Goal: Task Accomplishment & Management: Use online tool/utility

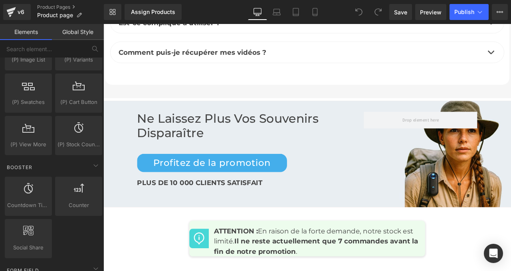
scroll to position [3534, 0]
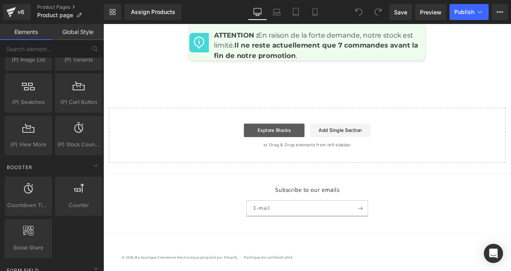
click at [313, 152] on link "Explore Blocks" at bounding box center [306, 150] width 72 height 16
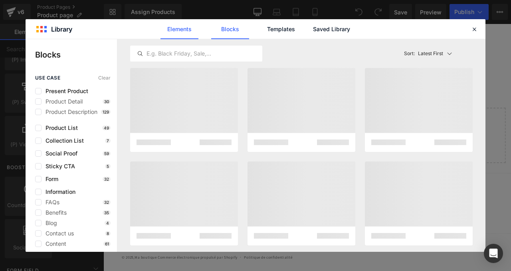
click at [182, 28] on link "Elements" at bounding box center [179, 29] width 38 height 20
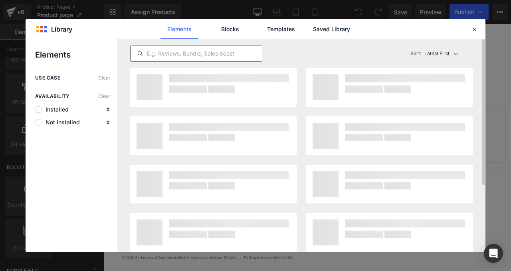
click at [176, 56] on input "text" at bounding box center [195, 54] width 131 height 10
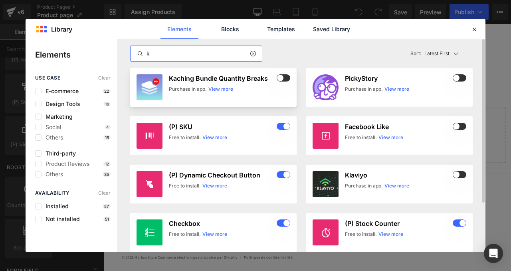
type input "k"
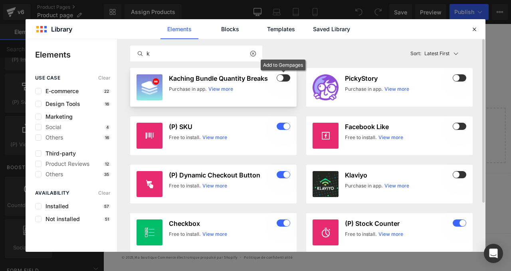
click at [285, 77] on span at bounding box center [283, 77] width 14 height 7
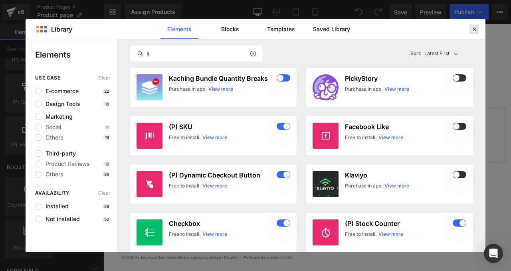
click at [476, 29] on icon at bounding box center [473, 29] width 7 height 7
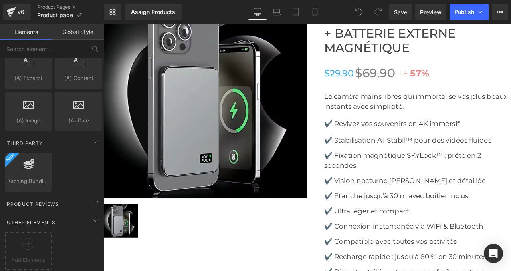
scroll to position [2460, 0]
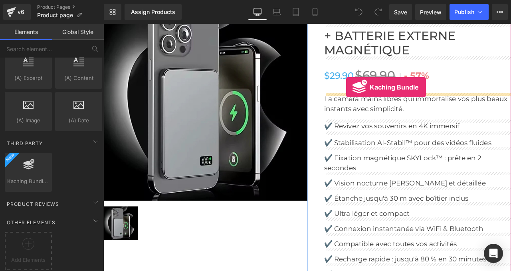
drag, startPoint x: 137, startPoint y: 193, endPoint x: 391, endPoint y: 99, distance: 270.8
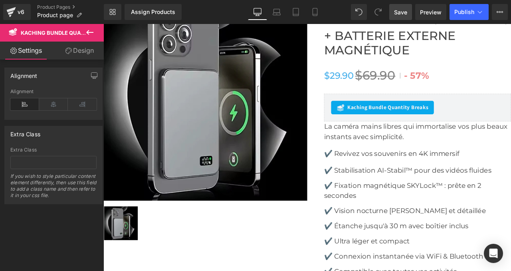
click at [399, 11] on span "Save" at bounding box center [400, 12] width 13 height 8
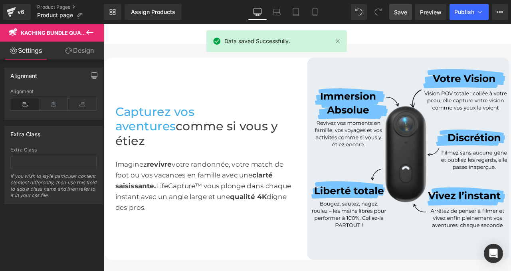
scroll to position [0, 0]
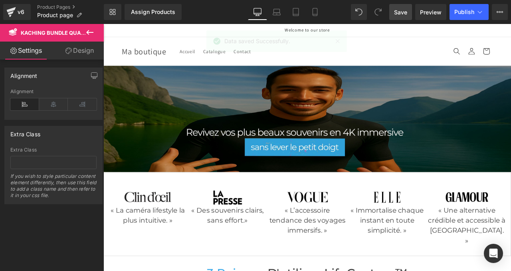
click at [92, 32] on icon at bounding box center [89, 32] width 7 height 5
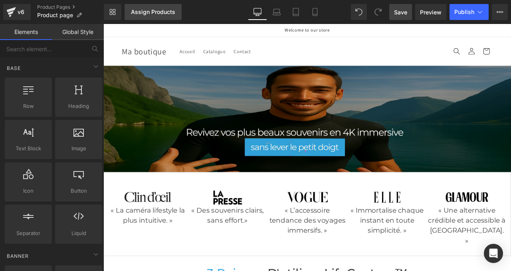
click at [155, 15] on div "Assign Products" at bounding box center [153, 12] width 44 height 6
click at [151, 10] on div "Assign Products" at bounding box center [153, 12] width 44 height 6
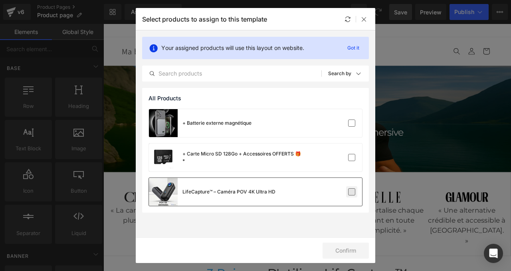
click at [350, 193] on label at bounding box center [351, 191] width 7 height 7
click at [351, 192] on input "checkbox" at bounding box center [351, 192] width 0 height 0
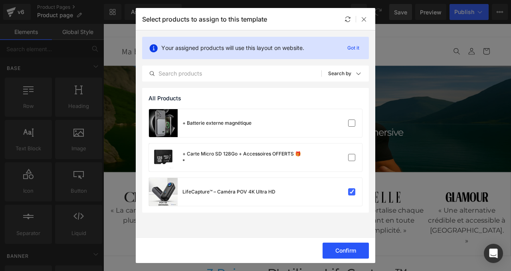
click at [344, 247] on button "Confirm" at bounding box center [345, 250] width 46 height 16
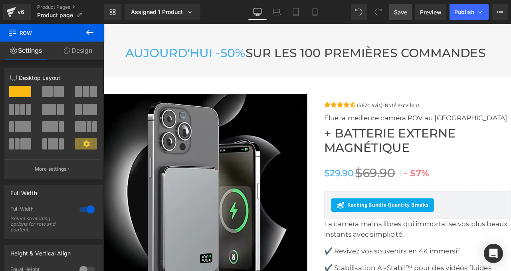
scroll to position [2350, 0]
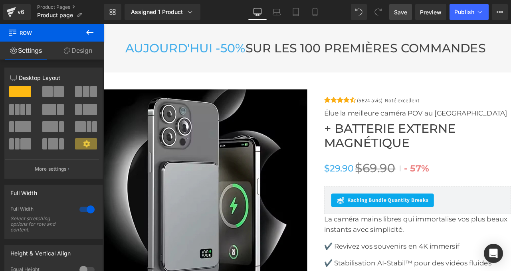
click at [310, 79] on div "AUJOURD'HU I -50% SUR LES 100 PREMIÈRES COMMANDES Heading Row Row" at bounding box center [344, 52] width 483 height 57
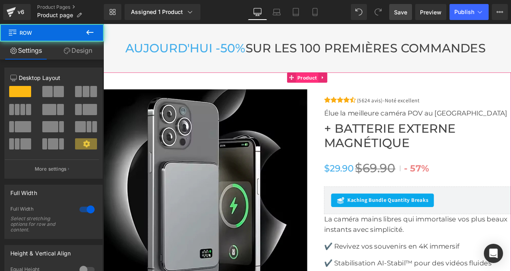
click at [336, 84] on span "Product" at bounding box center [344, 88] width 27 height 12
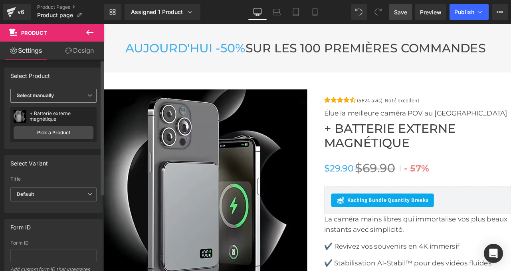
click at [48, 98] on b "Select manually" at bounding box center [35, 95] width 37 height 6
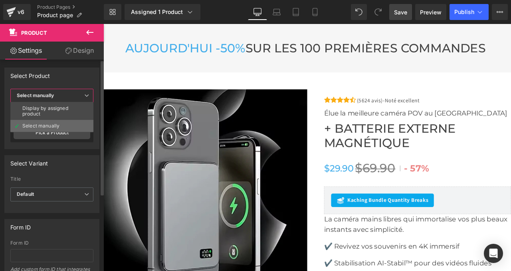
click at [45, 124] on div "Select manually" at bounding box center [40, 126] width 37 height 6
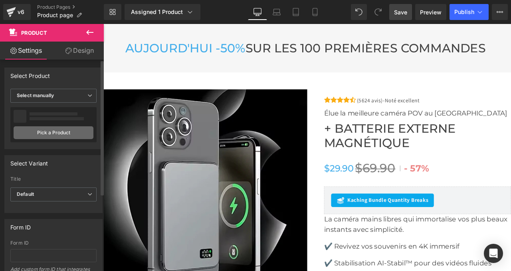
click at [47, 134] on link "Pick a Product" at bounding box center [54, 132] width 80 height 13
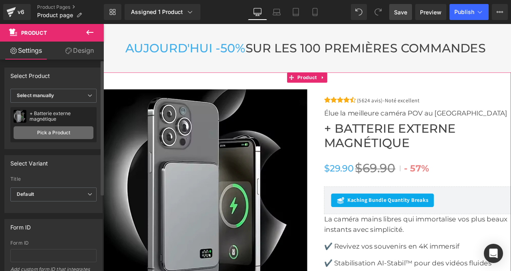
click at [47, 134] on link "Pick a Product" at bounding box center [54, 132] width 80 height 13
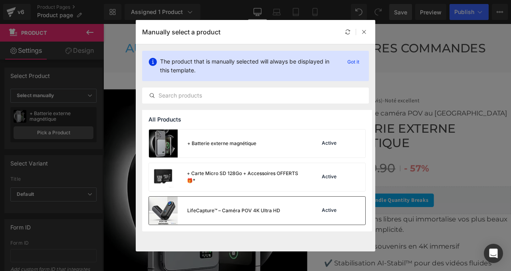
click at [216, 207] on div "LifeCapture™ – Caméra POV 4K Ultra HD" at bounding box center [233, 210] width 93 height 7
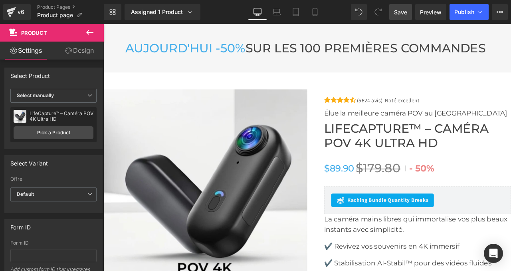
click at [402, 12] on span "Save" at bounding box center [400, 12] width 13 height 8
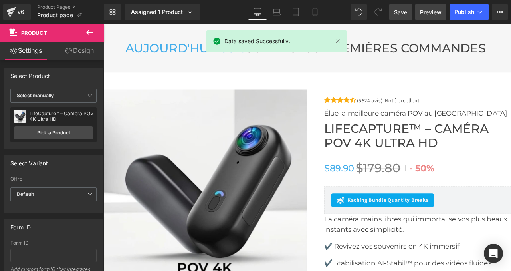
click at [428, 11] on span "Preview" at bounding box center [431, 12] width 22 height 8
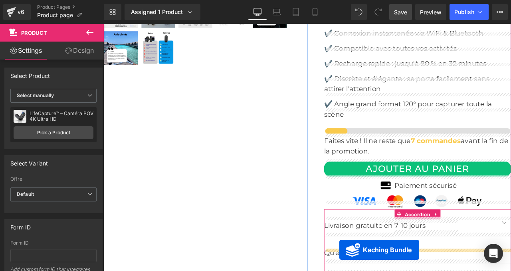
scroll to position [2767, 0]
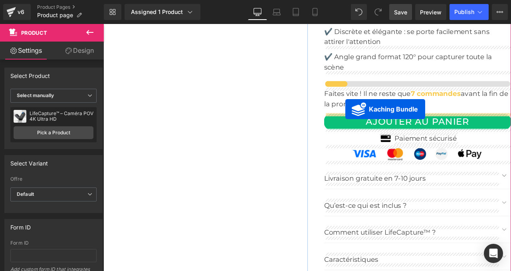
drag, startPoint x: 421, startPoint y: 153, endPoint x: 390, endPoint y: 124, distance: 42.1
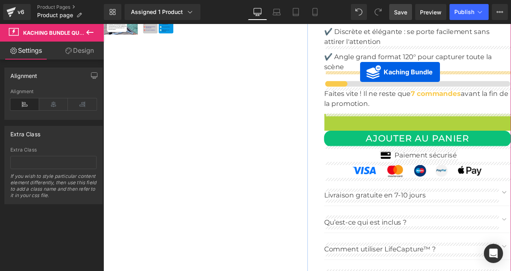
drag, startPoint x: 422, startPoint y: 135, endPoint x: 407, endPoint y: 81, distance: 56.2
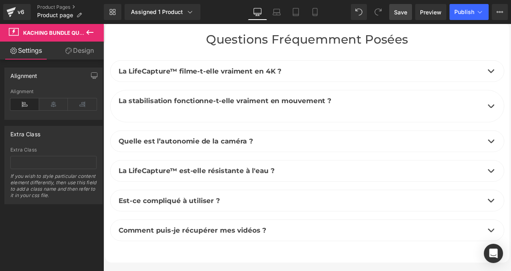
scroll to position [3567, 0]
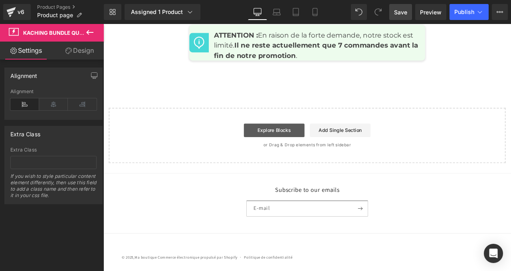
click at [310, 147] on link "Explore Blocks" at bounding box center [306, 150] width 72 height 16
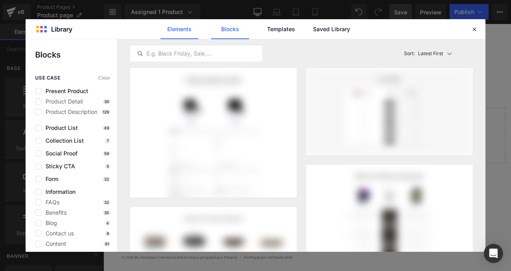
click at [177, 31] on link "Elements" at bounding box center [179, 29] width 38 height 20
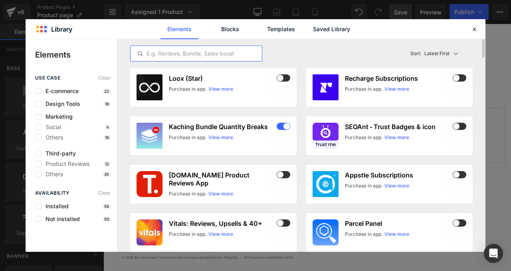
click at [178, 50] on input "text" at bounding box center [195, 54] width 131 height 10
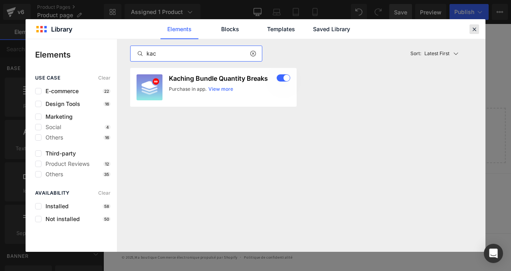
type input "kac"
click at [472, 30] on icon at bounding box center [473, 29] width 7 height 7
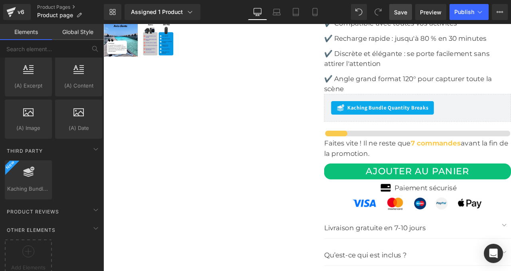
scroll to position [2671, 0]
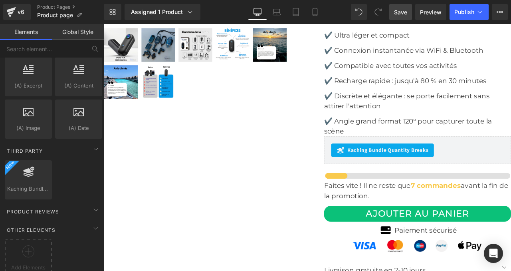
click at [403, 17] on link "Save" at bounding box center [400, 12] width 23 height 16
click at [16, 9] on icon at bounding box center [11, 12] width 10 height 20
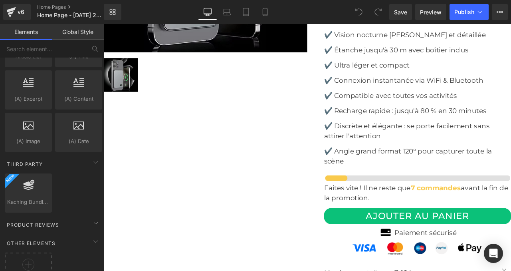
scroll to position [1590, 0]
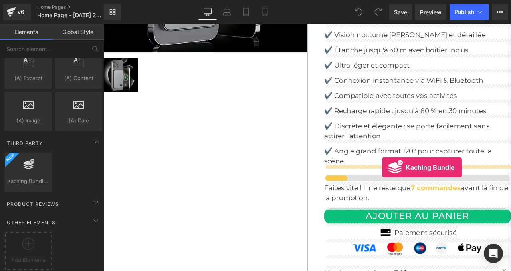
drag, startPoint x: 134, startPoint y: 191, endPoint x: 433, endPoint y: 194, distance: 298.8
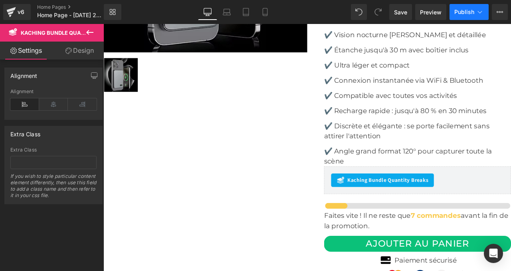
click at [467, 12] on span "Publish" at bounding box center [464, 12] width 20 height 6
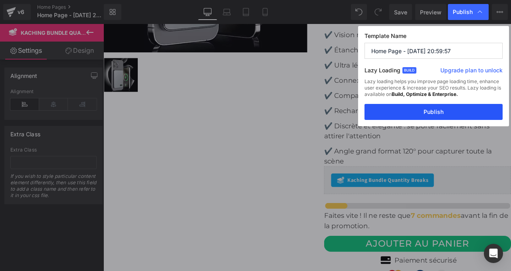
click at [413, 115] on button "Publish" at bounding box center [433, 112] width 138 height 16
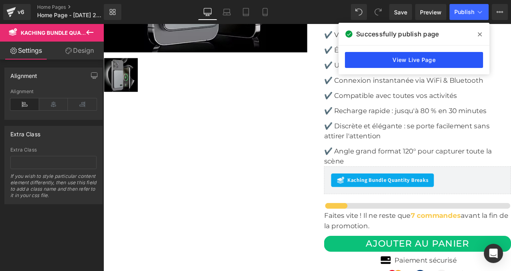
click at [424, 59] on link "View Live Page" at bounding box center [414, 60] width 138 height 16
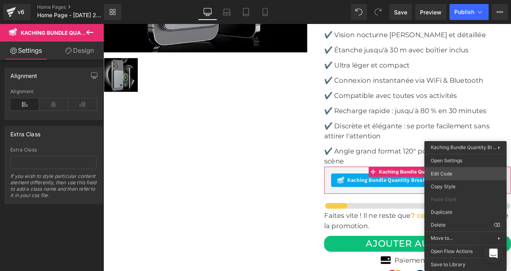
click at [437, 0] on div "Kaching Bundle Quantity Breaks You are previewing how the will restyle your pag…" at bounding box center [255, 0] width 511 height 0
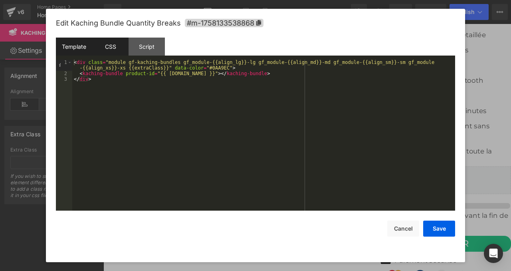
click at [107, 47] on div "CSS" at bounding box center [110, 47] width 36 height 18
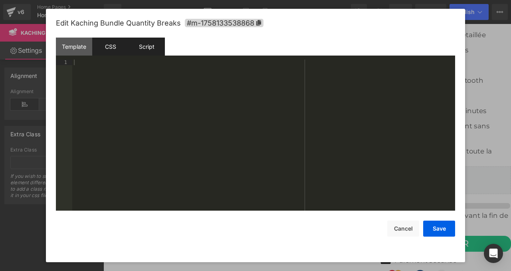
click at [140, 47] on div "Script" at bounding box center [146, 47] width 36 height 18
click at [105, 45] on div "CSS" at bounding box center [110, 47] width 36 height 18
click at [77, 45] on div "Template" at bounding box center [74, 47] width 36 height 18
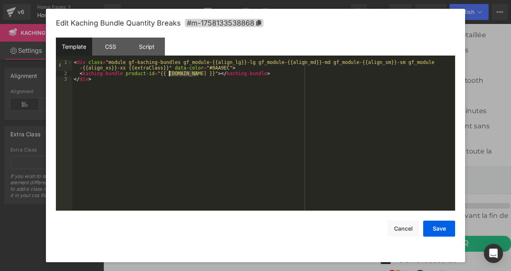
drag, startPoint x: 197, startPoint y: 75, endPoint x: 169, endPoint y: 75, distance: 28.3
click at [169, 75] on div "< div class = "module gf-kaching-bundles gf_module-{{align_lg}}-lg gf_module-{{…" at bounding box center [263, 143] width 383 height 168
click at [436, 233] on button "Save" at bounding box center [439, 228] width 32 height 16
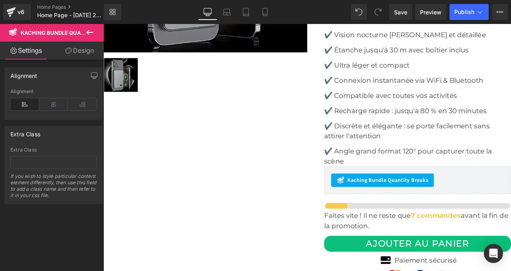
click at [460, 21] on div "Library Desktop Desktop Laptop Tablet Mobile Save Preview Publish Scheduled Upg…" at bounding box center [307, 12] width 407 height 24
click at [459, 13] on span "Publish" at bounding box center [464, 12] width 20 height 6
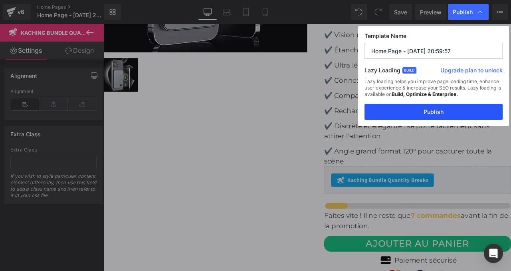
click at [436, 111] on button "Publish" at bounding box center [433, 112] width 138 height 16
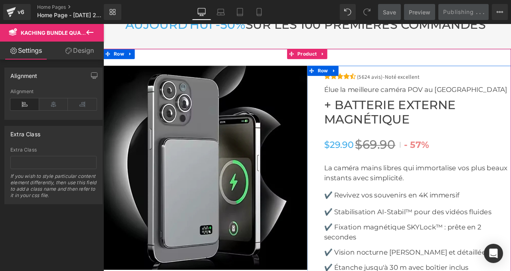
scroll to position [2331, 0]
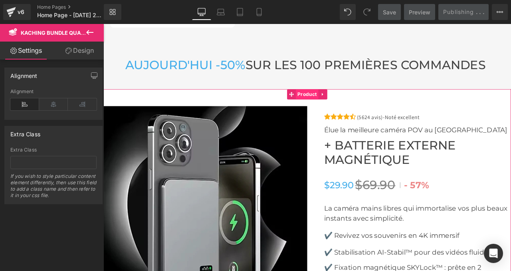
click at [336, 101] on span "Product" at bounding box center [344, 107] width 27 height 12
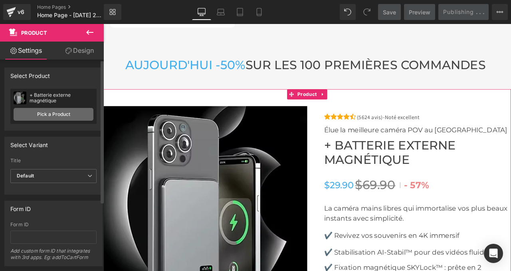
click at [63, 116] on link "Pick a Product" at bounding box center [54, 114] width 80 height 13
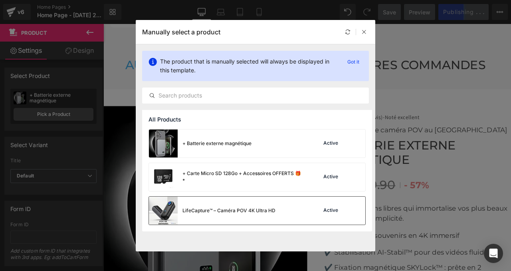
click at [211, 210] on div "LifeCapture™ – Caméra POV 4K Ultra HD" at bounding box center [228, 210] width 93 height 7
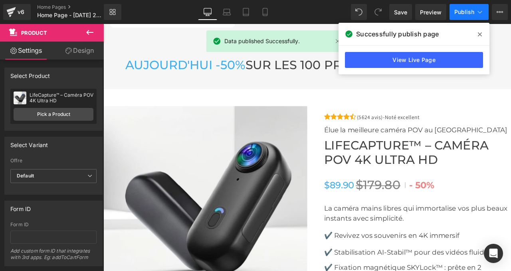
click at [458, 16] on button "Publish" at bounding box center [468, 12] width 39 height 16
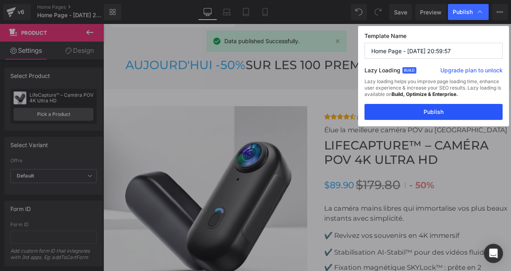
click at [416, 110] on button "Publish" at bounding box center [433, 112] width 138 height 16
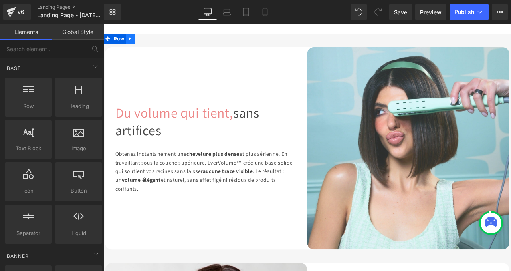
click at [135, 43] on icon at bounding box center [135, 42] width 2 height 4
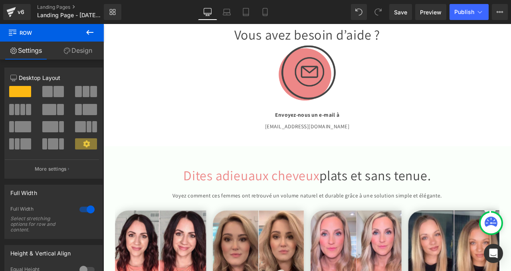
scroll to position [1716, 0]
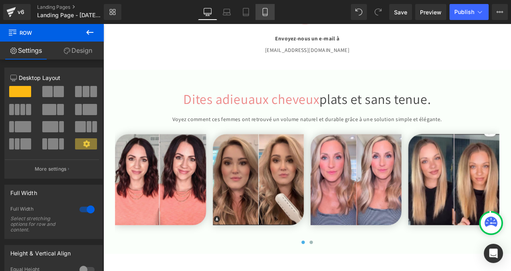
click at [264, 14] on icon at bounding box center [265, 12] width 8 height 8
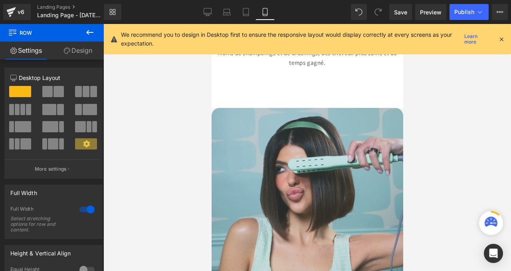
scroll to position [849, 0]
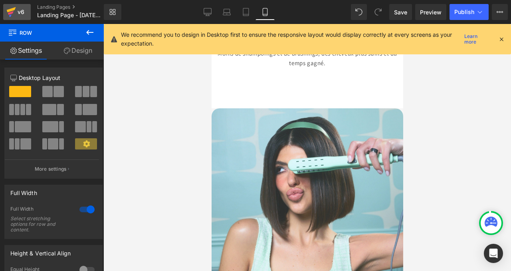
click at [16, 14] on div "v6" at bounding box center [21, 12] width 10 height 10
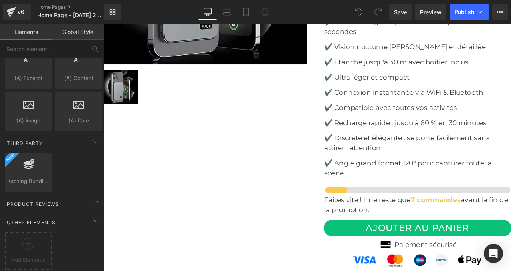
scroll to position [2633, 0]
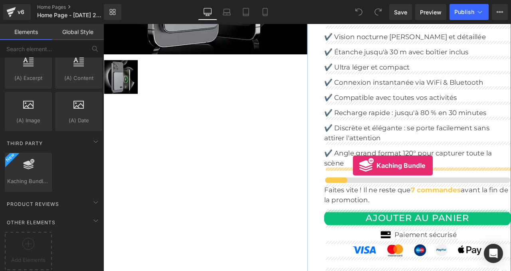
drag, startPoint x: 126, startPoint y: 196, endPoint x: 399, endPoint y: 191, distance: 272.5
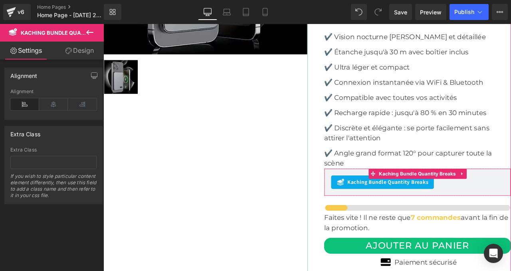
click at [395, 197] on div "Kaching Bundle Quantity Breaks Kaching Bundle Quantity Breaks" at bounding box center [475, 211] width 221 height 33
click at [460, 199] on span "Kaching Bundle Quantity Breaks" at bounding box center [475, 201] width 95 height 12
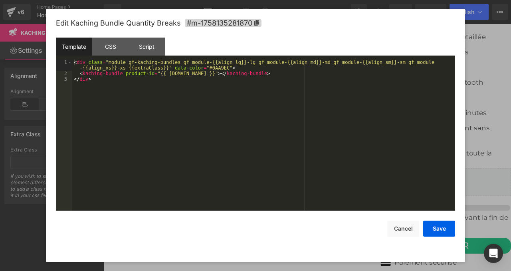
click at [385, 0] on div "Kaching Bundle Quantity Breaks You are previewing how the will restyle your pag…" at bounding box center [255, 0] width 511 height 0
drag, startPoint x: 169, startPoint y: 75, endPoint x: 197, endPoint y: 75, distance: 28.7
click at [197, 75] on div "< div class = "module gf-kaching-bundles gf_module-{{align_lg}}-lg gf_module-{{…" at bounding box center [263, 143] width 383 height 168
click at [432, 226] on button "Save" at bounding box center [439, 228] width 32 height 16
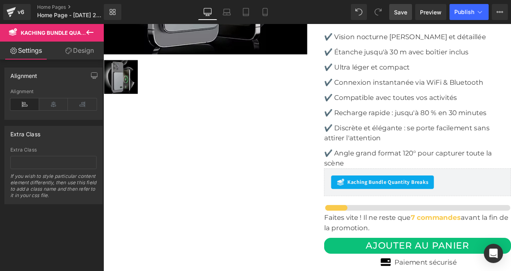
click at [402, 9] on span "Save" at bounding box center [400, 12] width 13 height 8
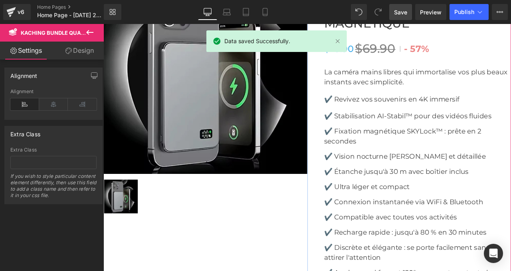
scroll to position [2443, 0]
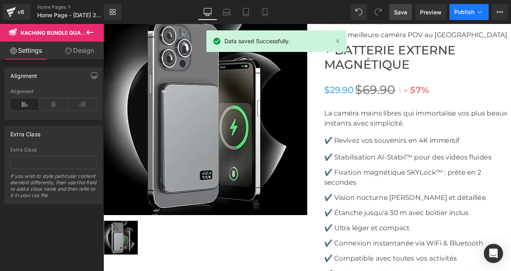
click at [461, 14] on span "Publish" at bounding box center [464, 12] width 20 height 6
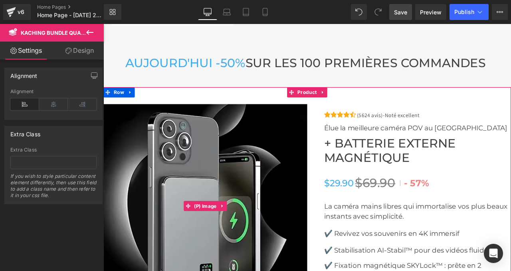
scroll to position [2328, 0]
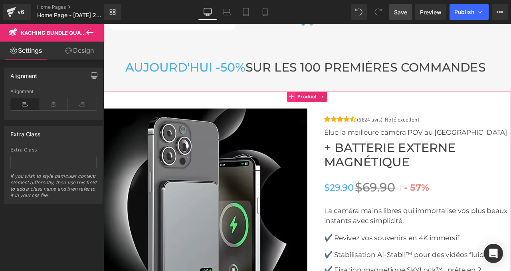
click at [330, 110] on span at bounding box center [326, 110] width 10 height 12
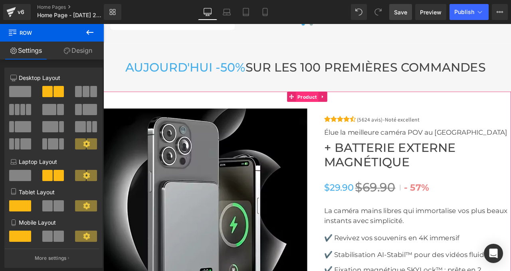
click at [347, 112] on span "Product" at bounding box center [344, 111] width 27 height 12
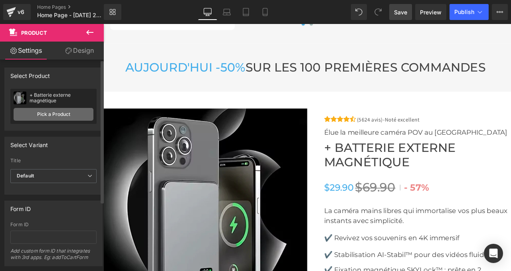
click at [54, 118] on link "Pick a Product" at bounding box center [54, 114] width 80 height 13
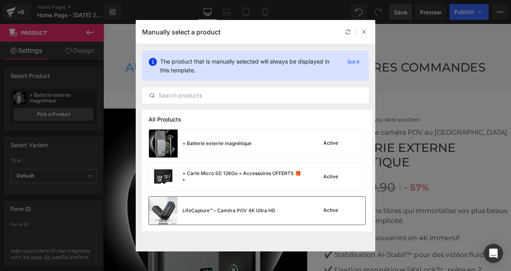
click at [186, 205] on div "LifeCapture™ – Caméra POV 4K Ultra HD" at bounding box center [212, 210] width 126 height 28
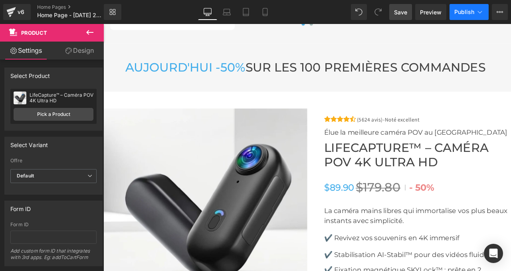
click at [460, 10] on span "Publish" at bounding box center [464, 12] width 20 height 6
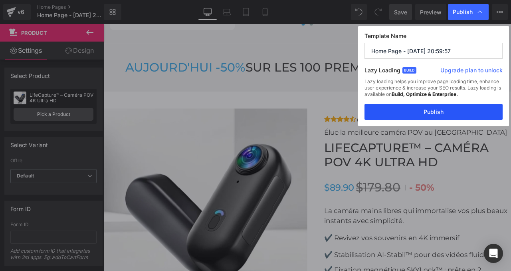
click at [426, 110] on button "Publish" at bounding box center [433, 112] width 138 height 16
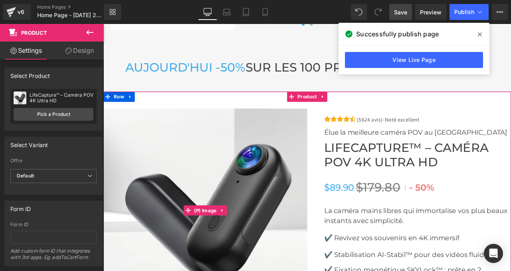
scroll to position [2381, 0]
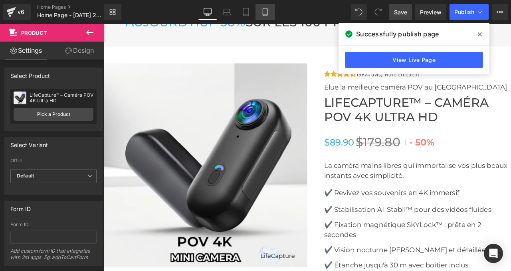
click at [267, 18] on link "Mobile" at bounding box center [264, 12] width 19 height 16
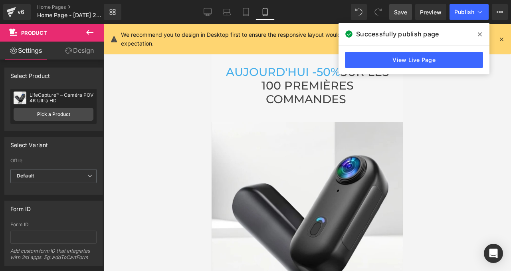
scroll to position [3186, 0]
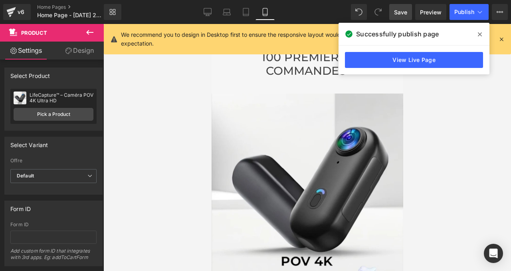
click at [310, 167] on img at bounding box center [307, 189] width 192 height 192
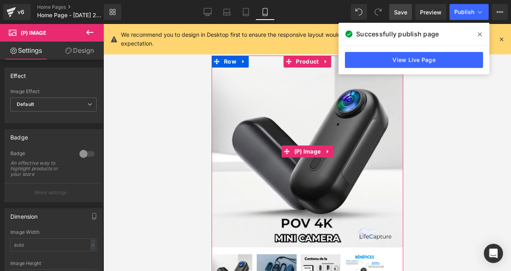
scroll to position [3280, 0]
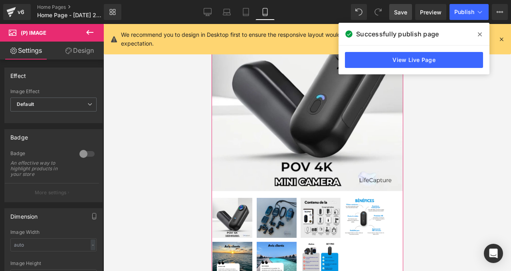
click at [311, 197] on img at bounding box center [320, 217] width 40 height 40
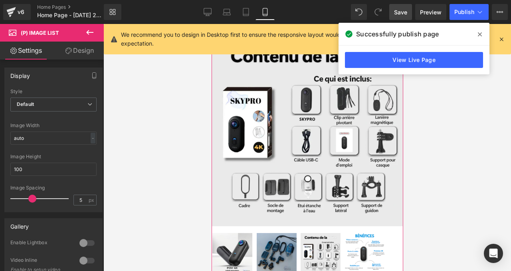
scroll to position [3232, 0]
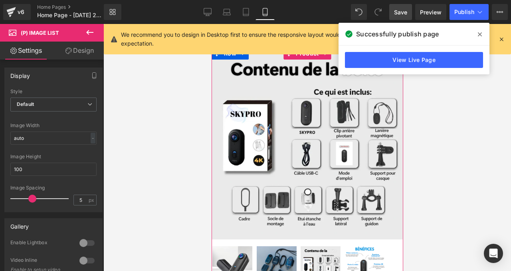
click at [308, 118] on img at bounding box center [307, 143] width 192 height 192
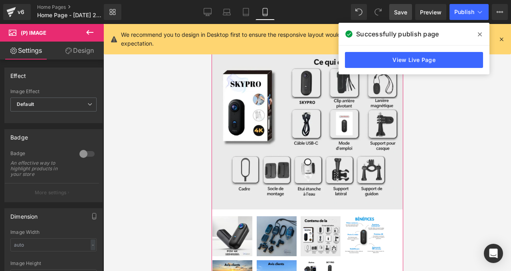
scroll to position [3289, 0]
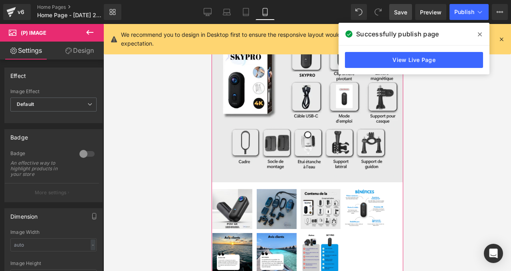
click at [313, 189] on img at bounding box center [320, 209] width 40 height 40
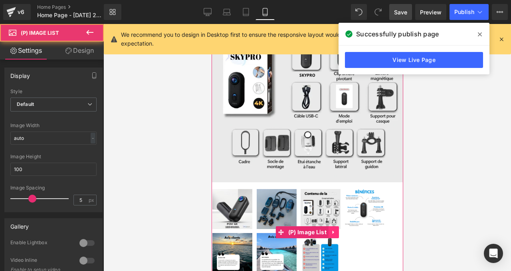
click at [332, 229] on icon at bounding box center [333, 232] width 6 height 6
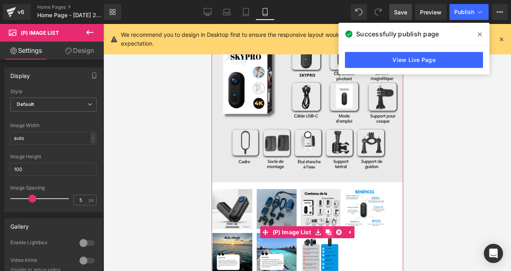
click at [330, 229] on icon at bounding box center [328, 232] width 6 height 6
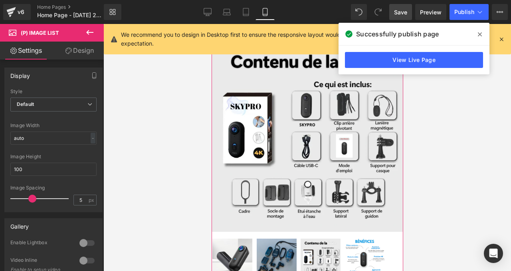
scroll to position [3222, 0]
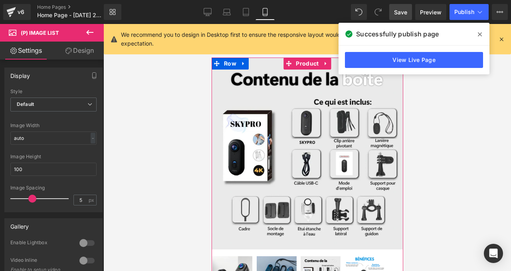
click at [294, 162] on img at bounding box center [307, 153] width 192 height 192
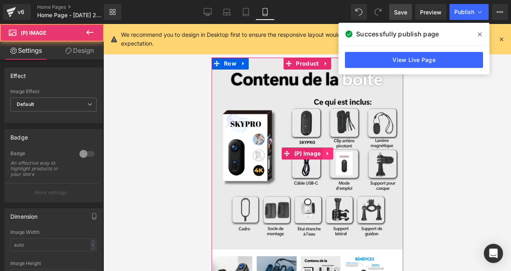
click at [326, 150] on icon at bounding box center [327, 153] width 6 height 6
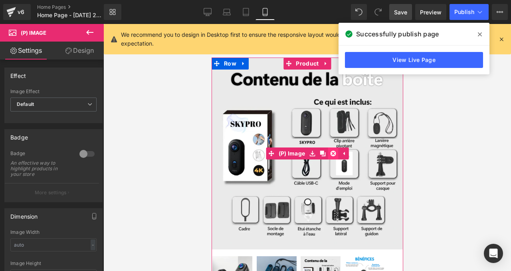
click at [332, 150] on icon at bounding box center [333, 153] width 6 height 6
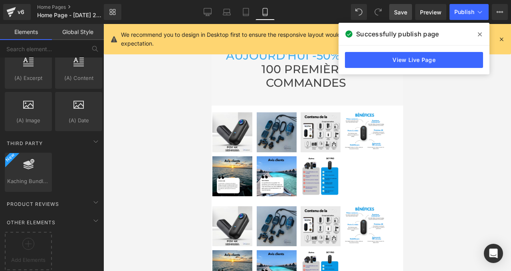
scroll to position [3154, 0]
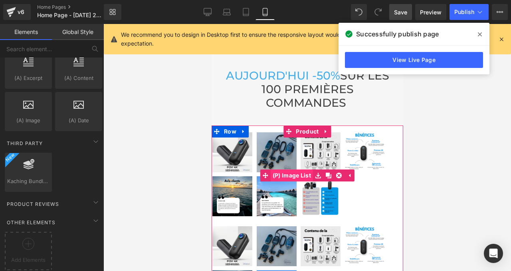
click at [295, 169] on span "(P) Image List" at bounding box center [291, 175] width 42 height 12
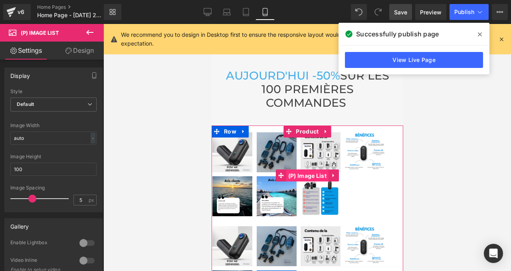
click at [304, 170] on span "(P) Image List" at bounding box center [307, 176] width 42 height 12
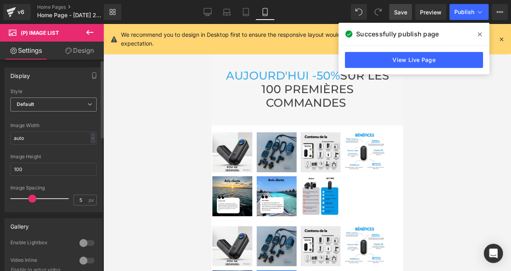
click at [47, 109] on span "Default" at bounding box center [53, 104] width 86 height 14
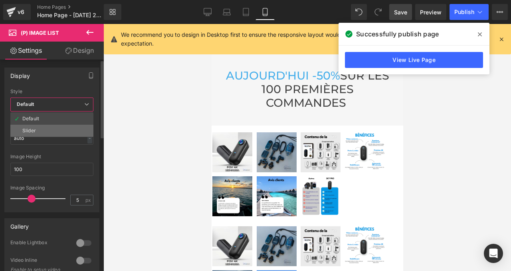
click at [39, 128] on li "Slider" at bounding box center [51, 130] width 83 height 12
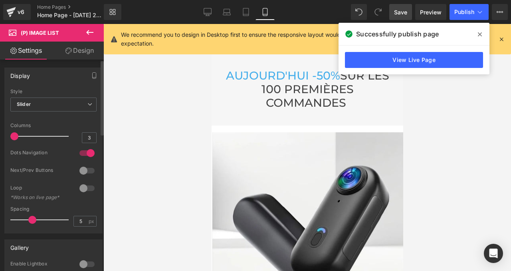
drag, startPoint x: 36, startPoint y: 136, endPoint x: 5, endPoint y: 132, distance: 31.4
click at [5, 132] on div "Default Slider Style Slider Default Slider 5 Columns 5 4 Columns 4 3 Columns 3 …" at bounding box center [53, 161] width 97 height 144
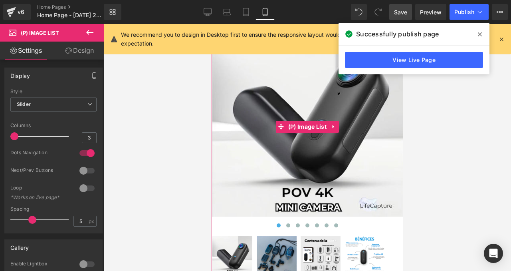
scroll to position [3267, 0]
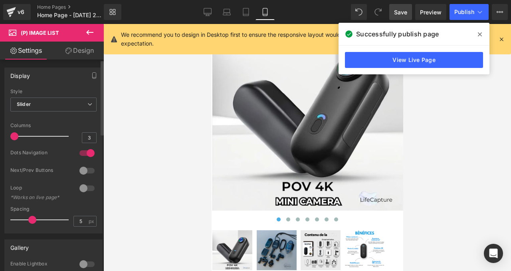
click at [81, 154] on div at bounding box center [86, 152] width 19 height 13
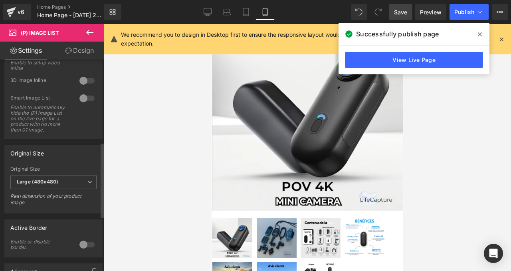
scroll to position [233, 0]
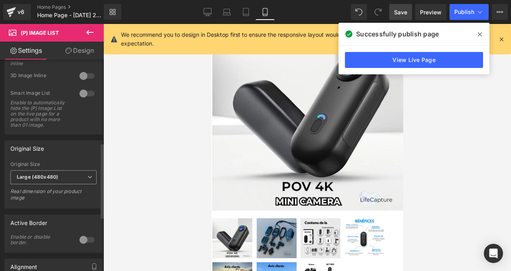
click at [52, 179] on span "Large (480x480)" at bounding box center [53, 177] width 86 height 14
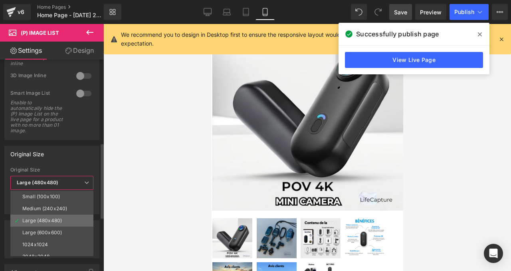
scroll to position [6, 0]
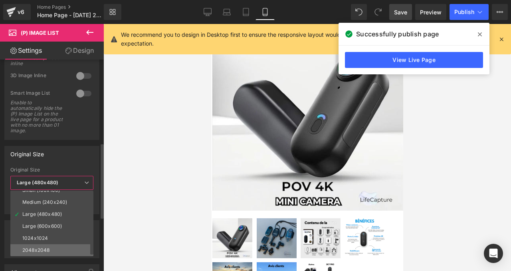
click at [38, 247] on div "2048x2048" at bounding box center [35, 250] width 27 height 6
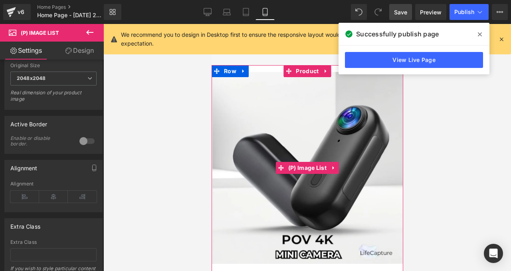
scroll to position [3325, 0]
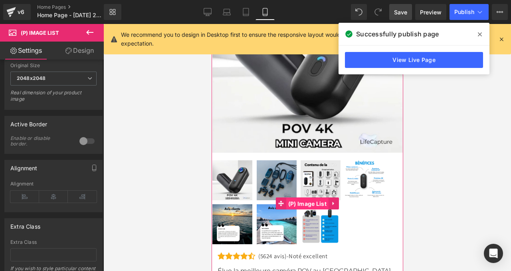
click at [304, 197] on span "(P) Image List" at bounding box center [307, 203] width 42 height 12
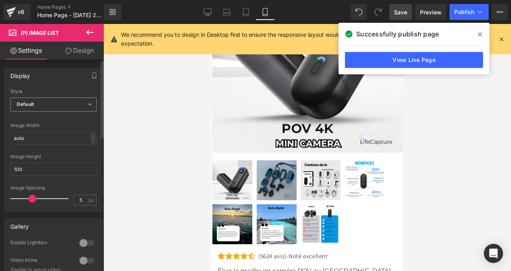
click at [32, 105] on b "Default" at bounding box center [25, 104] width 17 height 6
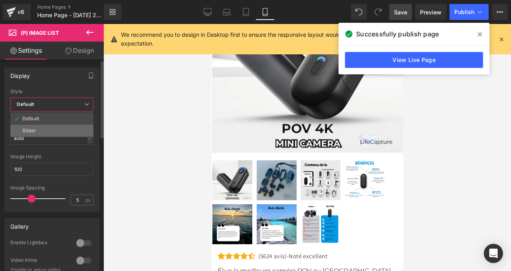
click at [30, 127] on li "Slider" at bounding box center [51, 130] width 83 height 12
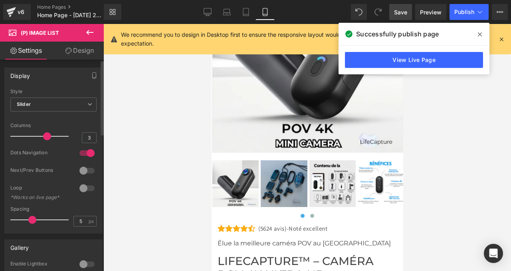
drag, startPoint x: 34, startPoint y: 135, endPoint x: 43, endPoint y: 136, distance: 8.8
click at [43, 136] on span at bounding box center [47, 136] width 8 height 8
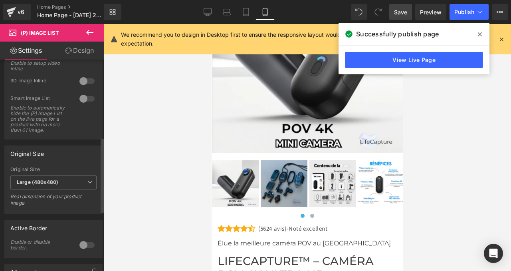
scroll to position [228, 0]
click at [57, 184] on b "Large (480x480)" at bounding box center [37, 181] width 41 height 6
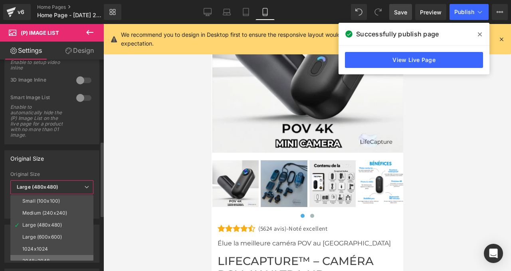
scroll to position [6, 0]
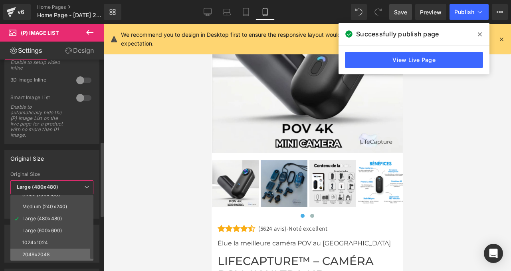
click at [43, 255] on div "2048x2048" at bounding box center [35, 254] width 27 height 6
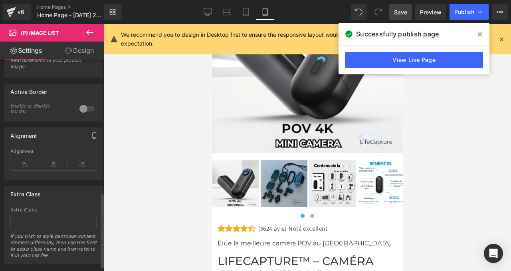
scroll to position [385, 0]
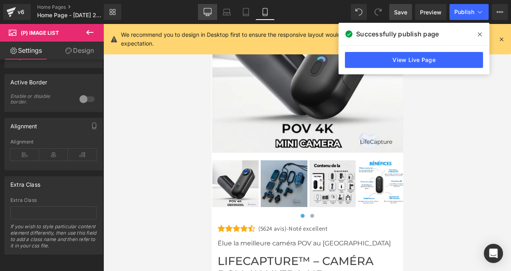
click at [207, 12] on icon at bounding box center [207, 12] width 8 height 8
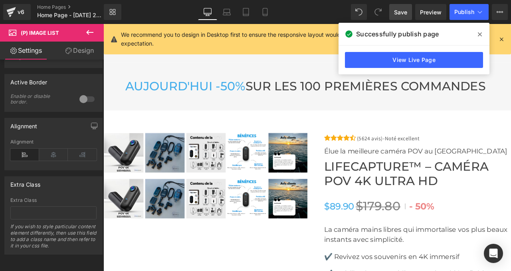
scroll to position [2288, 0]
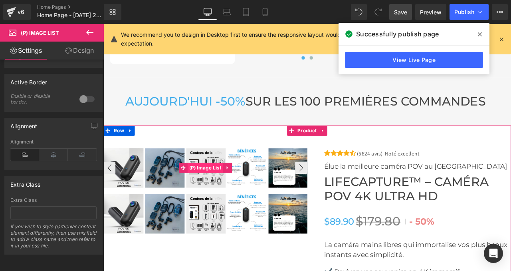
click at [227, 195] on span "(P) Image List" at bounding box center [224, 194] width 42 height 12
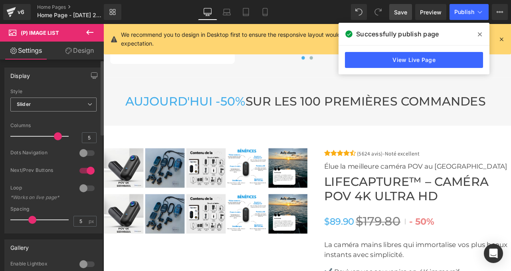
click at [57, 108] on span "Slider" at bounding box center [53, 104] width 86 height 14
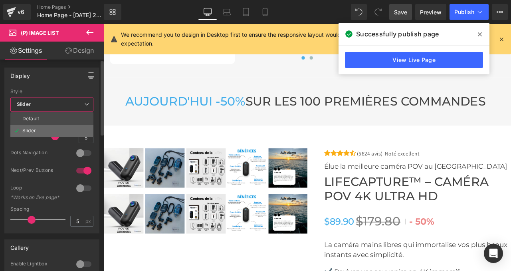
click at [47, 130] on li "Slider" at bounding box center [51, 130] width 83 height 12
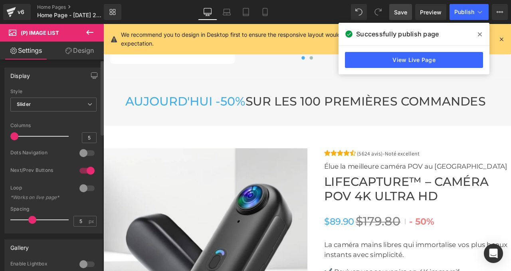
drag, startPoint x: 54, startPoint y: 136, endPoint x: 0, endPoint y: 130, distance: 54.6
click at [0, 130] on div "Display Default Slider Style Slider Default Slider 5 Columns 5 4 Columns 4 3 Co…" at bounding box center [53, 147] width 107 height 172
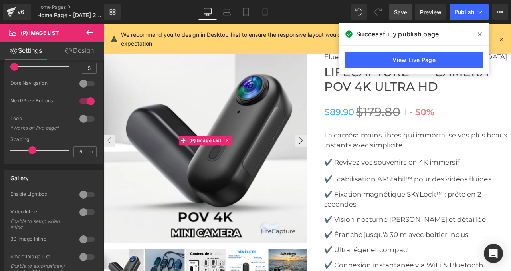
scroll to position [2429, 0]
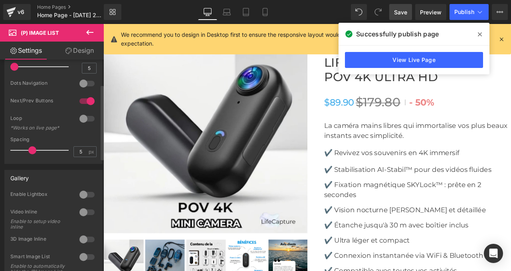
click at [83, 101] on div at bounding box center [86, 101] width 19 height 13
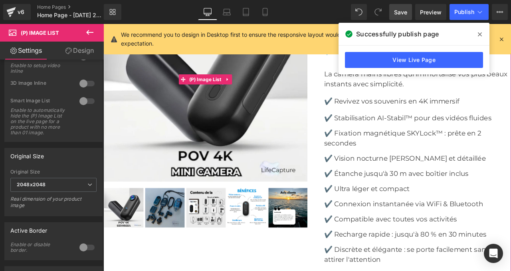
scroll to position [2494, 0]
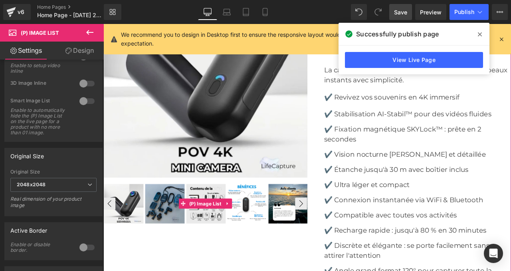
click at [225, 231] on div "‹ ›" at bounding box center [223, 236] width 241 height 48
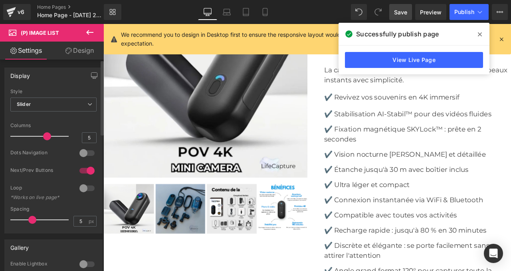
drag, startPoint x: 59, startPoint y: 136, endPoint x: 47, endPoint y: 135, distance: 11.2
click at [47, 135] on span at bounding box center [47, 136] width 8 height 8
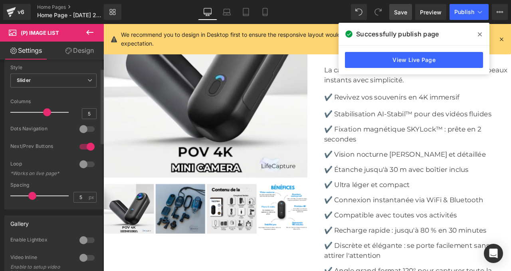
scroll to position [38, 0]
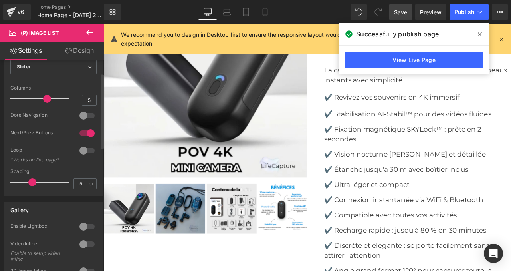
click at [79, 114] on div at bounding box center [86, 115] width 19 height 13
click at [86, 134] on div at bounding box center [86, 132] width 19 height 13
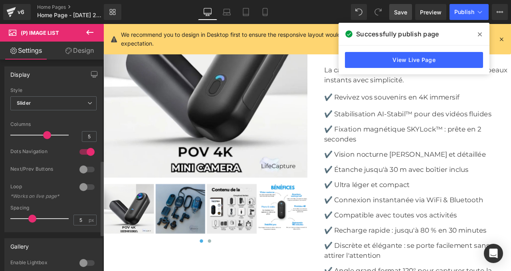
scroll to position [0, 0]
click at [230, 15] on icon at bounding box center [227, 12] width 8 height 8
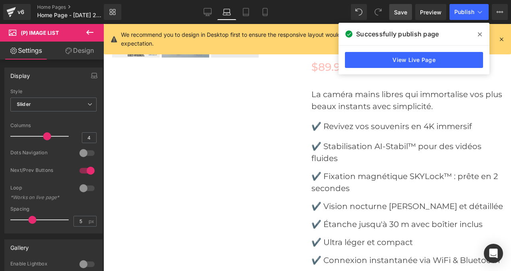
scroll to position [2648, 0]
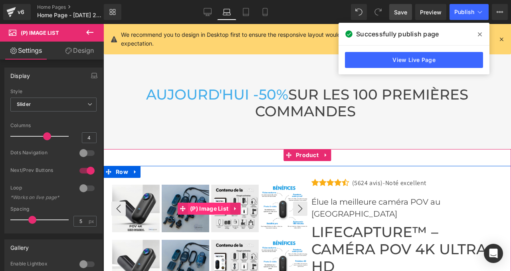
click at [204, 202] on span "(P) Image List" at bounding box center [209, 208] width 42 height 12
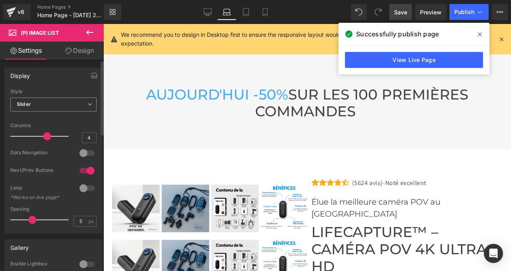
click at [59, 102] on span "Slider" at bounding box center [53, 104] width 86 height 14
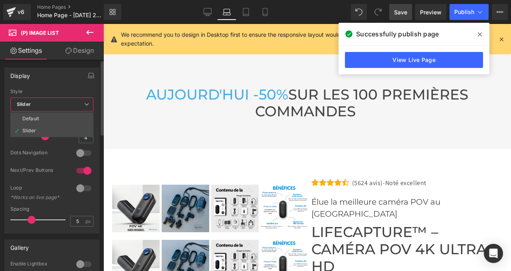
click at [59, 102] on span "Slider" at bounding box center [51, 104] width 83 height 14
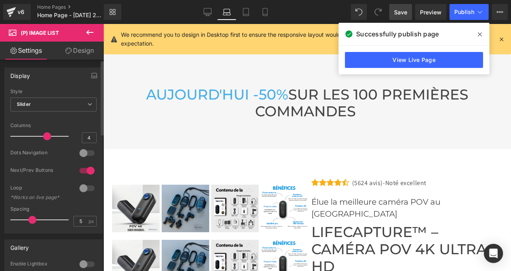
click at [49, 134] on div at bounding box center [41, 136] width 54 height 16
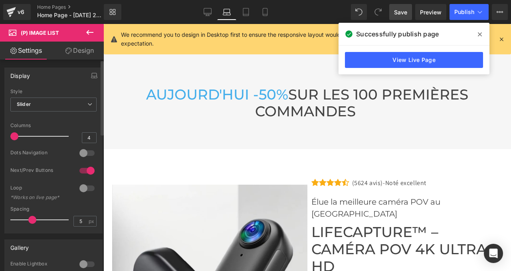
drag, startPoint x: 42, startPoint y: 141, endPoint x: 0, endPoint y: 130, distance: 43.5
click at [0, 130] on div "Display Default Slider Style Slider Default Slider 1 Columns 1 4 Columns 4 3 Co…" at bounding box center [53, 147] width 107 height 172
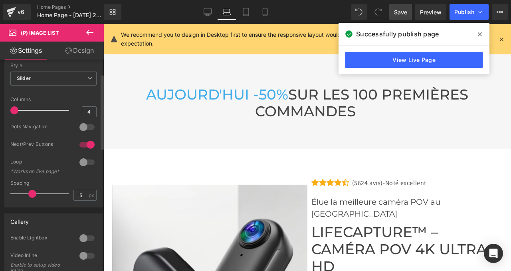
scroll to position [40, 0]
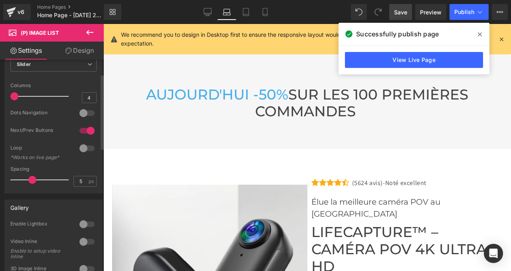
click at [87, 129] on div at bounding box center [86, 130] width 19 height 13
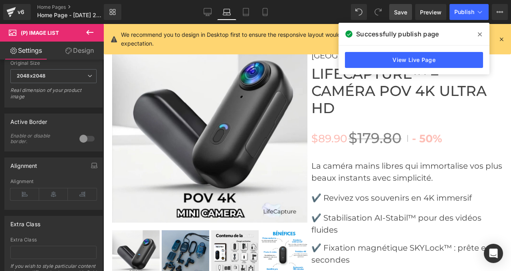
scroll to position [2826, 0]
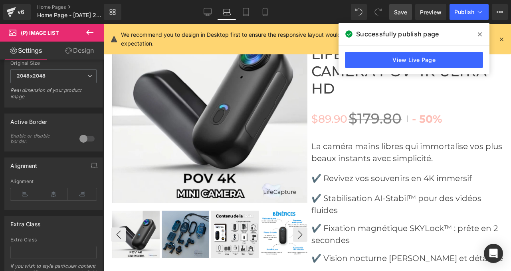
click at [212, 210] on img at bounding box center [234, 233] width 47 height 47
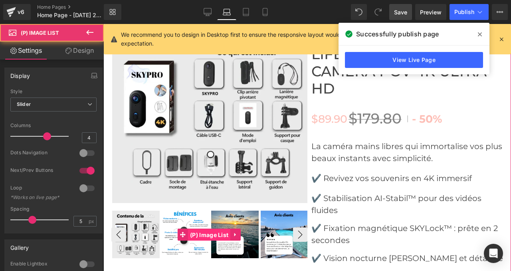
click at [210, 229] on span "(P) Image List" at bounding box center [209, 235] width 42 height 12
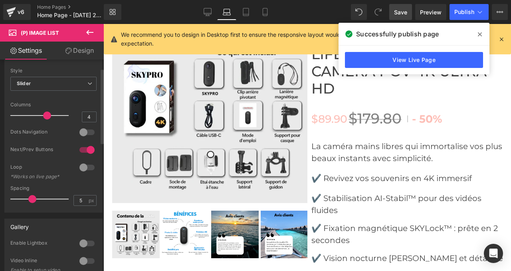
scroll to position [34, 0]
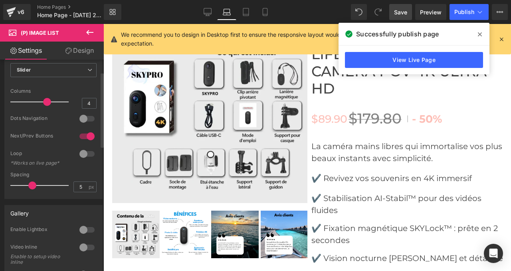
click at [86, 137] on div at bounding box center [86, 136] width 19 height 13
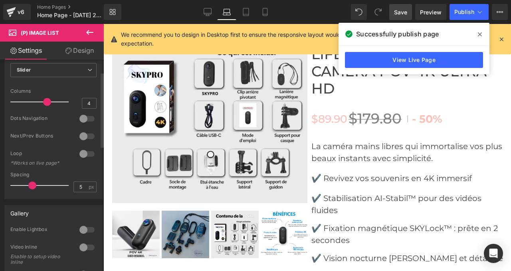
click at [81, 120] on div at bounding box center [86, 118] width 19 height 13
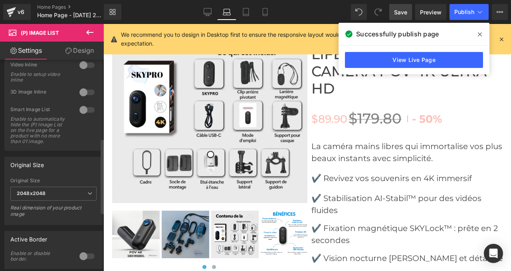
scroll to position [220, 0]
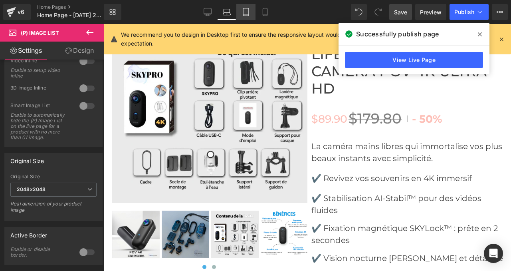
click at [248, 11] on icon at bounding box center [246, 12] width 8 height 8
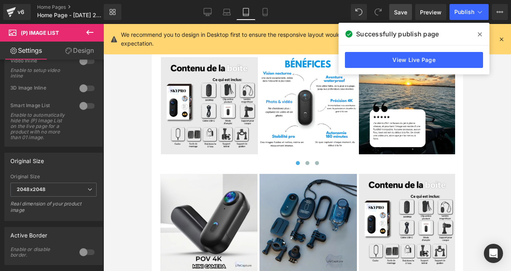
scroll to position [3521, 0]
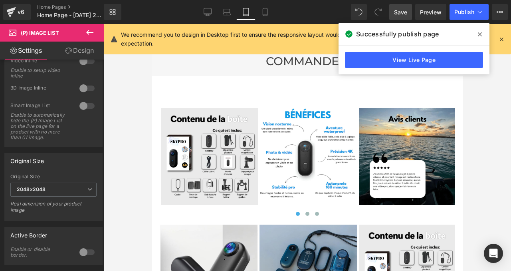
click at [287, 128] on img at bounding box center [307, 156] width 97 height 97
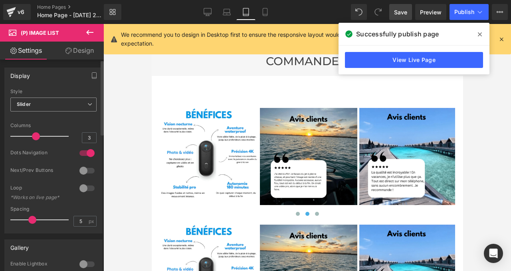
click at [40, 103] on span "Slider" at bounding box center [53, 104] width 86 height 14
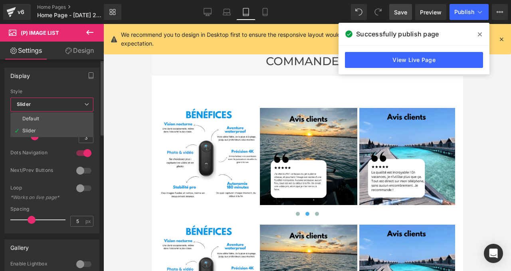
click at [45, 87] on div "Display Default Slider Style Slider Default Slider 1 Columns 1 1 Columns 1 3 Co…" at bounding box center [51, 150] width 95 height 166
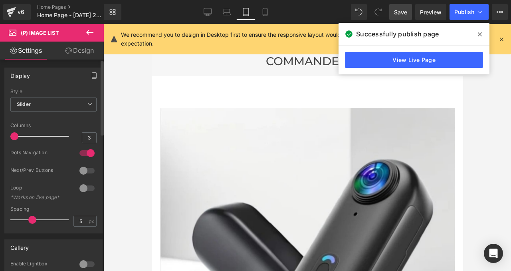
drag, startPoint x: 34, startPoint y: 135, endPoint x: 0, endPoint y: 129, distance: 34.8
click at [0, 130] on div "Display Default Slider Style Slider Default Slider 1 Columns 1 1 Columns 1 3 Co…" at bounding box center [53, 147] width 107 height 172
click at [84, 154] on div at bounding box center [86, 152] width 19 height 13
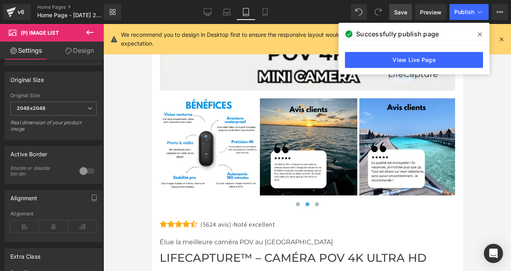
scroll to position [3837, 0]
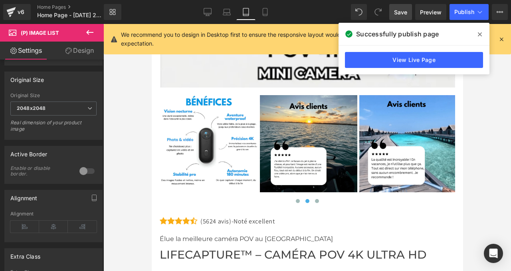
click at [316, 124] on img at bounding box center [307, 143] width 97 height 97
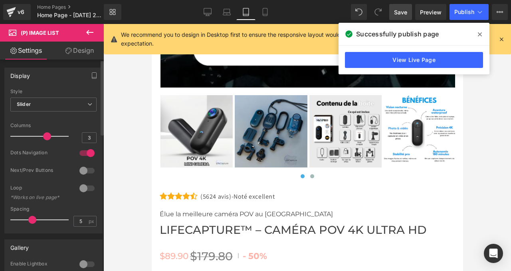
drag, startPoint x: 37, startPoint y: 131, endPoint x: 43, endPoint y: 132, distance: 6.5
click at [43, 132] on div at bounding box center [41, 136] width 54 height 16
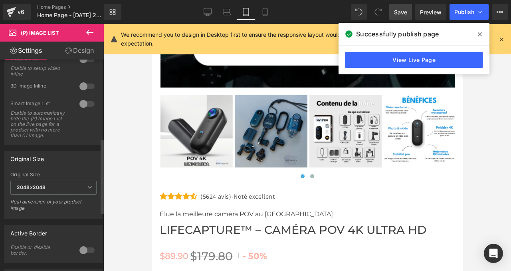
scroll to position [234, 0]
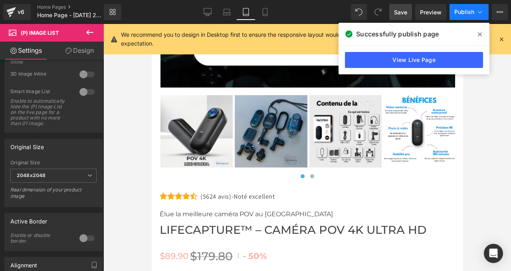
click at [463, 6] on button "Publish" at bounding box center [468, 12] width 39 height 16
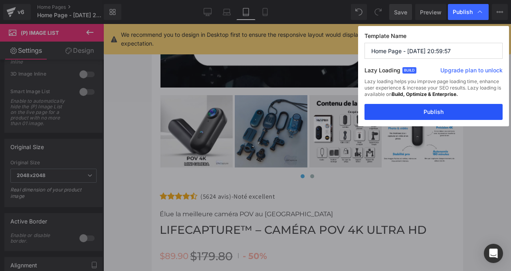
click at [425, 106] on button "Publish" at bounding box center [433, 112] width 138 height 16
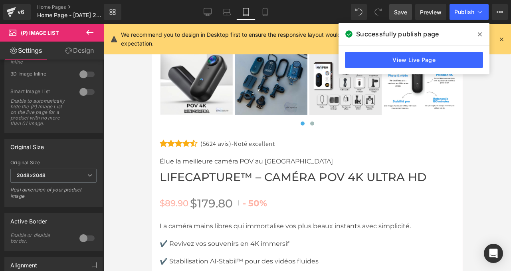
scroll to position [3890, 0]
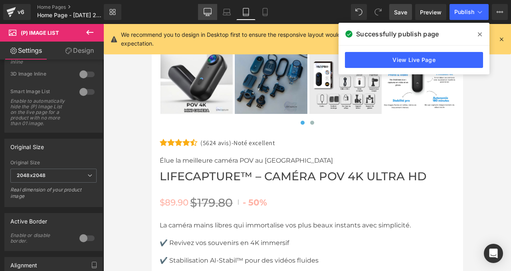
click at [211, 11] on icon at bounding box center [207, 12] width 8 height 8
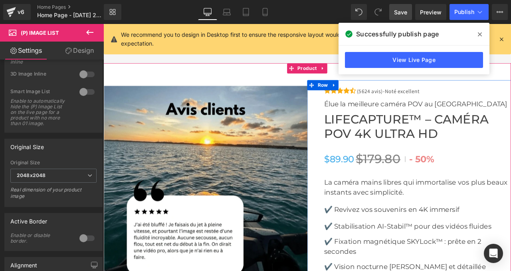
scroll to position [2327, 0]
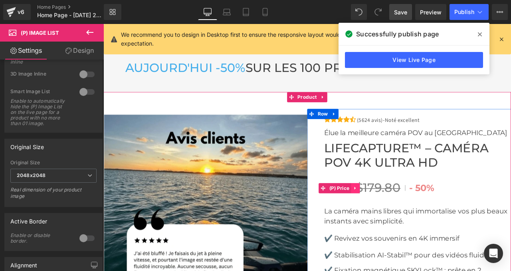
click at [403, 215] on icon at bounding box center [402, 218] width 6 height 6
click at [409, 216] on icon at bounding box center [407, 218] width 6 height 6
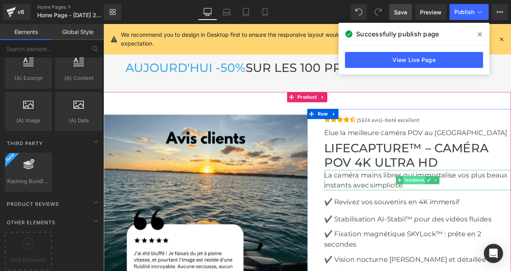
click at [464, 208] on span "Text Block" at bounding box center [471, 209] width 26 height 10
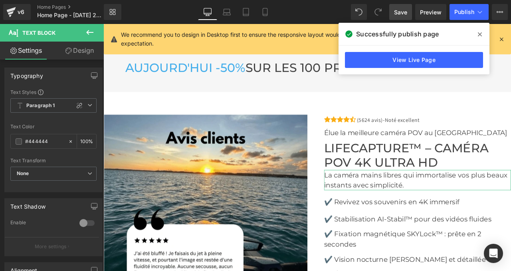
click at [71, 52] on link "Design" at bounding box center [79, 50] width 52 height 18
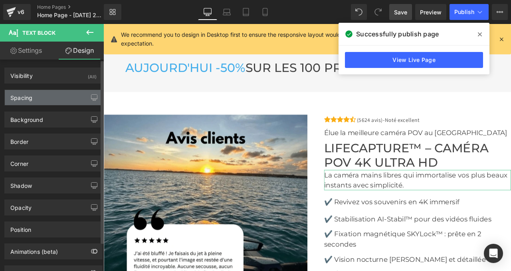
click at [28, 97] on div "Spacing" at bounding box center [21, 95] width 22 height 11
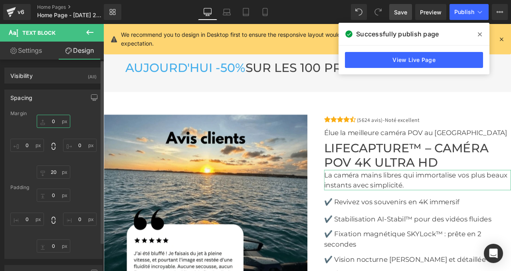
click at [47, 118] on input "0" at bounding box center [54, 121] width 34 height 13
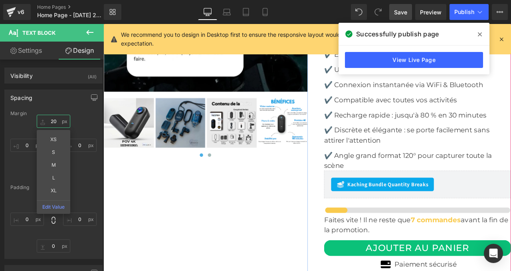
scroll to position [2634, 0]
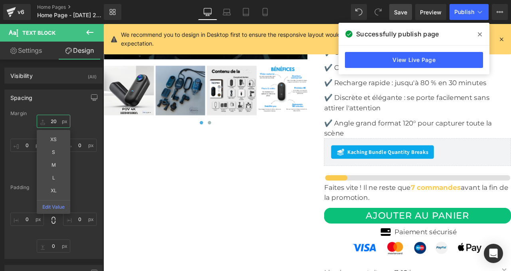
type input "20"
click at [403, 20] on div "Library Desktop Desktop Laptop Tablet Mobile Save Preview Publish Scheduled Upg…" at bounding box center [307, 12] width 407 height 24
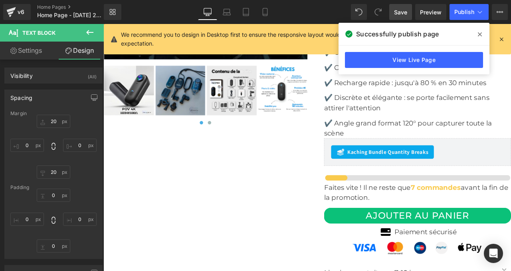
click at [397, 12] on span "Save" at bounding box center [400, 12] width 13 height 8
